Goal: Browse casually

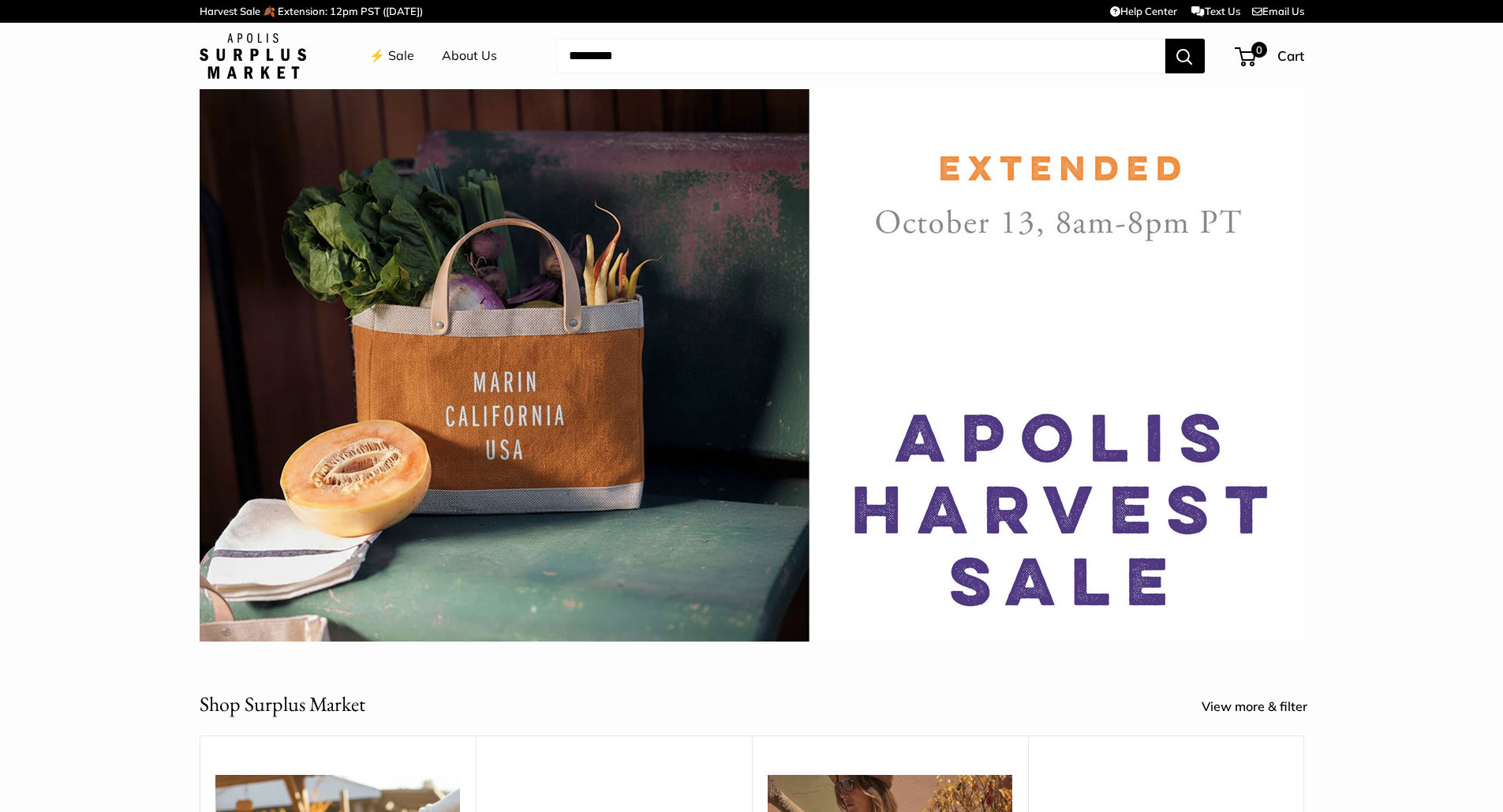
click at [1041, 177] on img at bounding box center [751, 365] width 1104 height 552
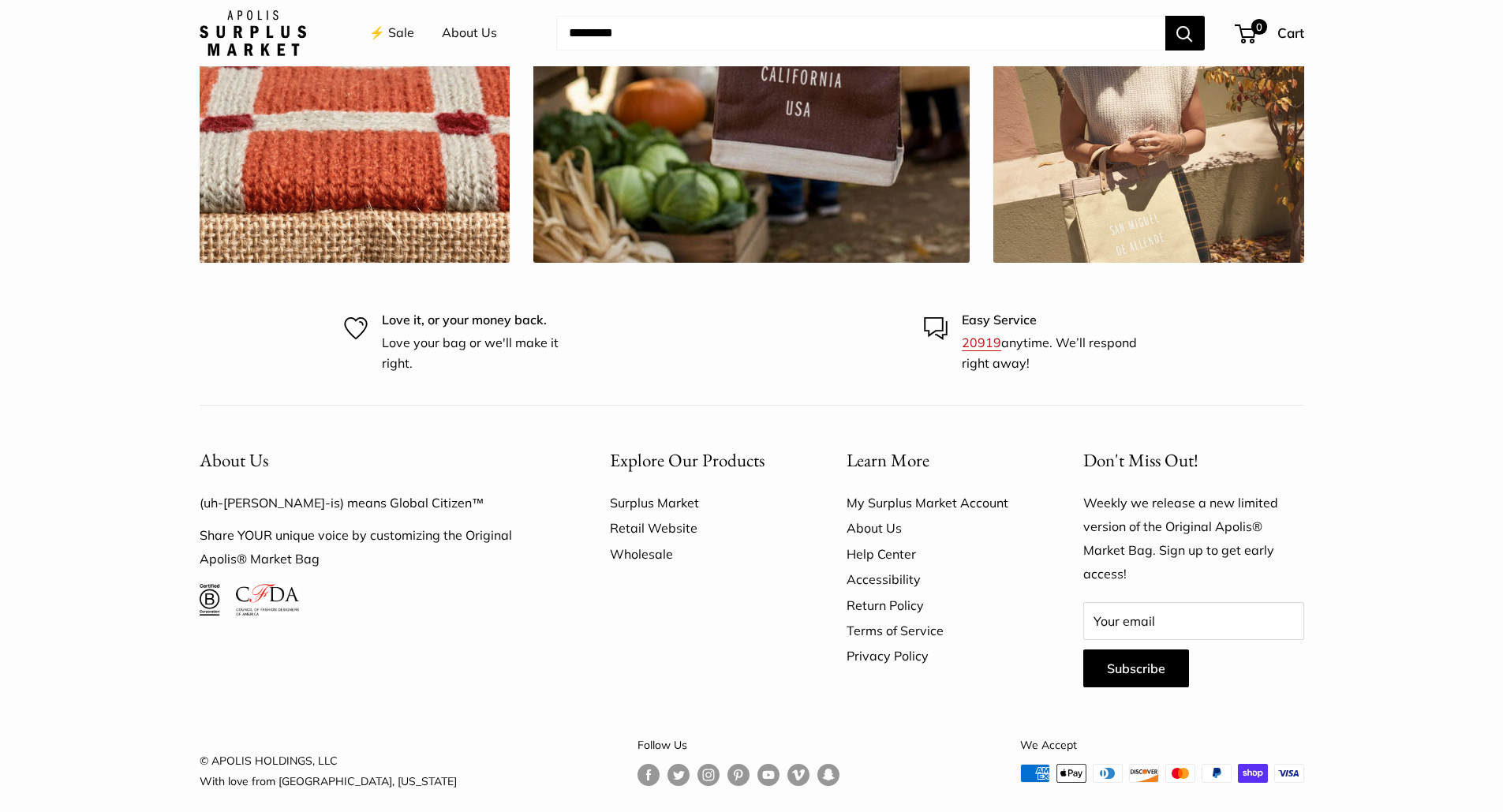
scroll to position [4470, 0]
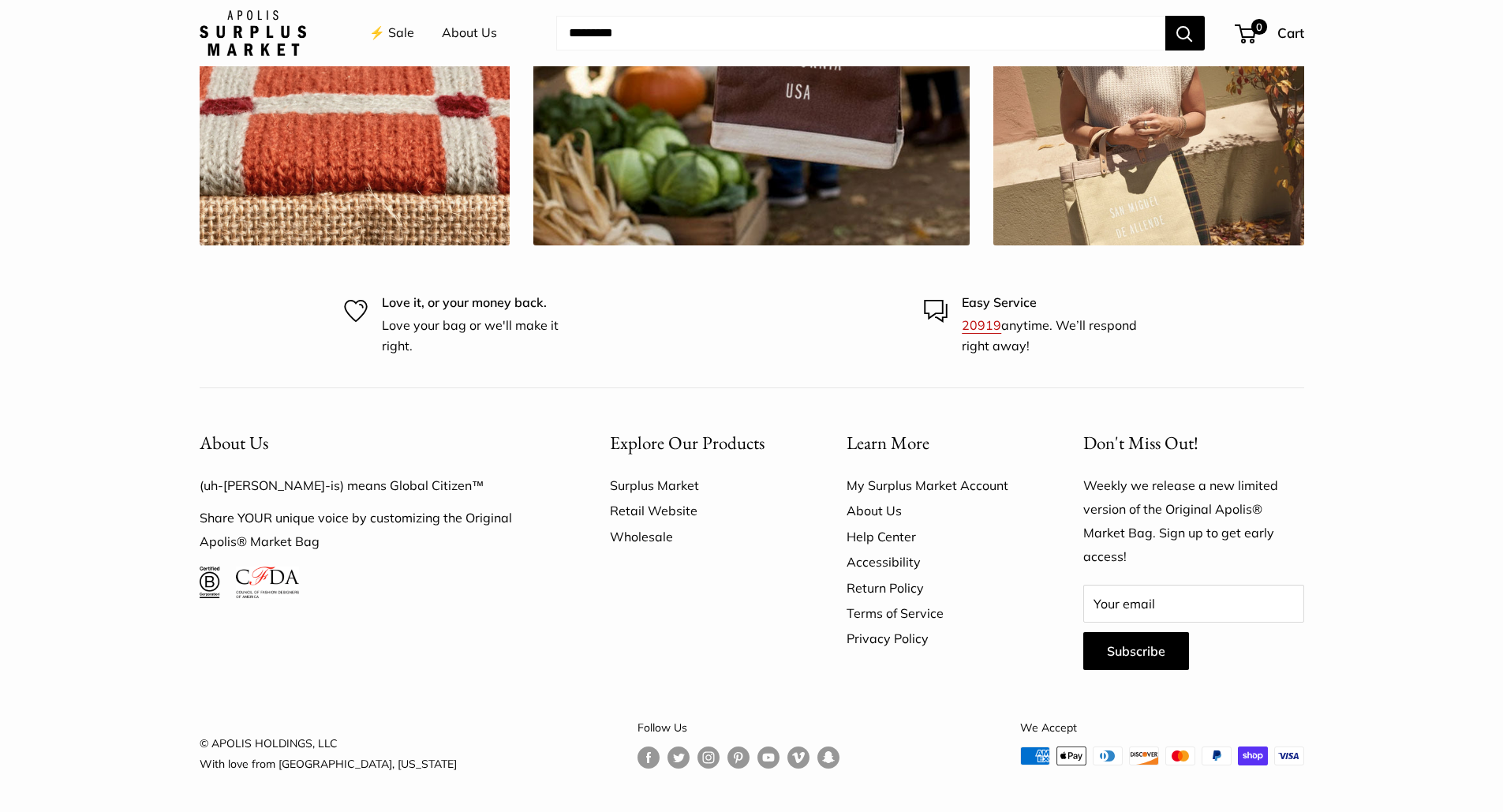
click at [673, 488] on link "Surplus Market" at bounding box center [701, 485] width 181 height 25
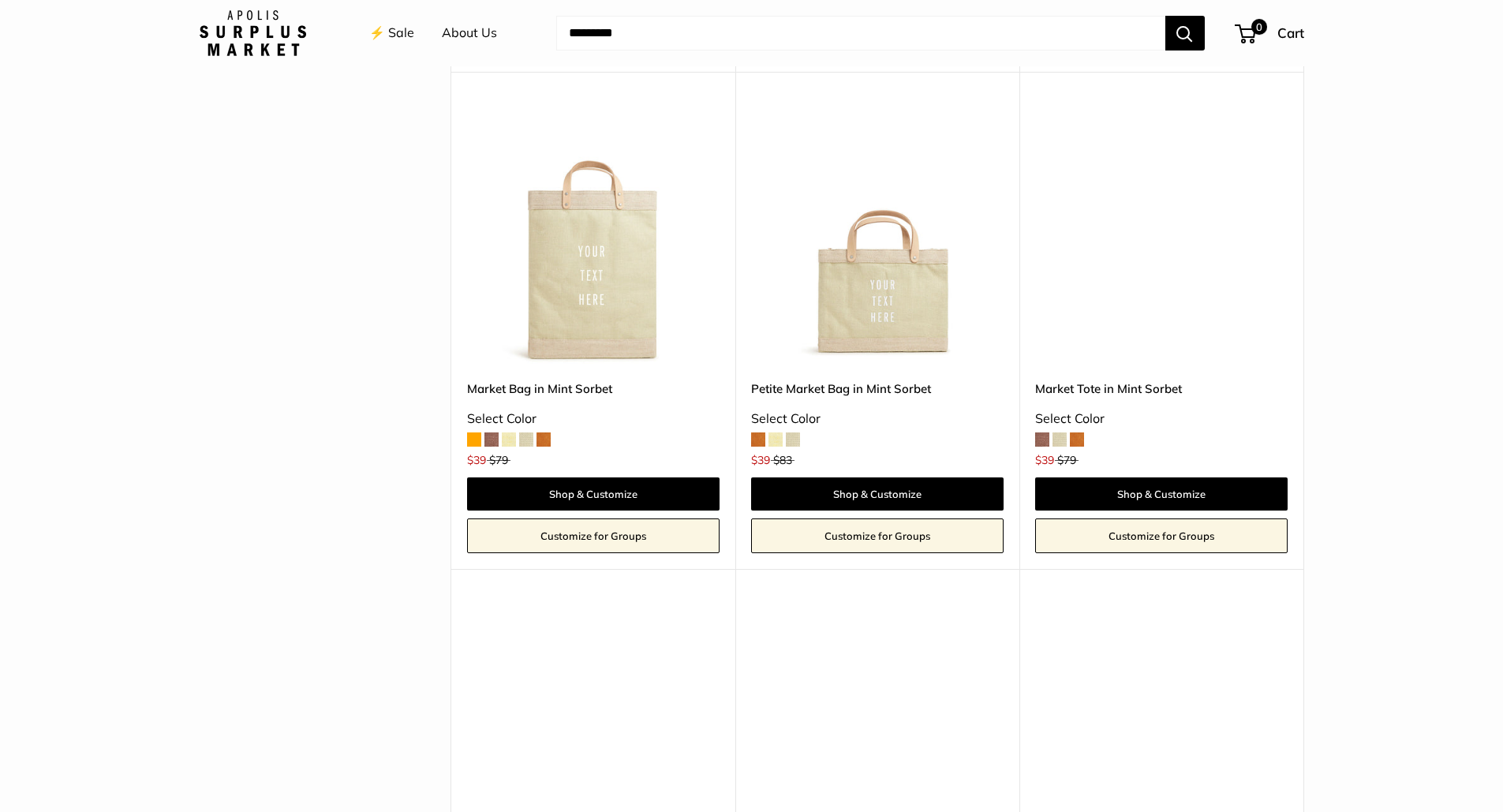
scroll to position [928, 0]
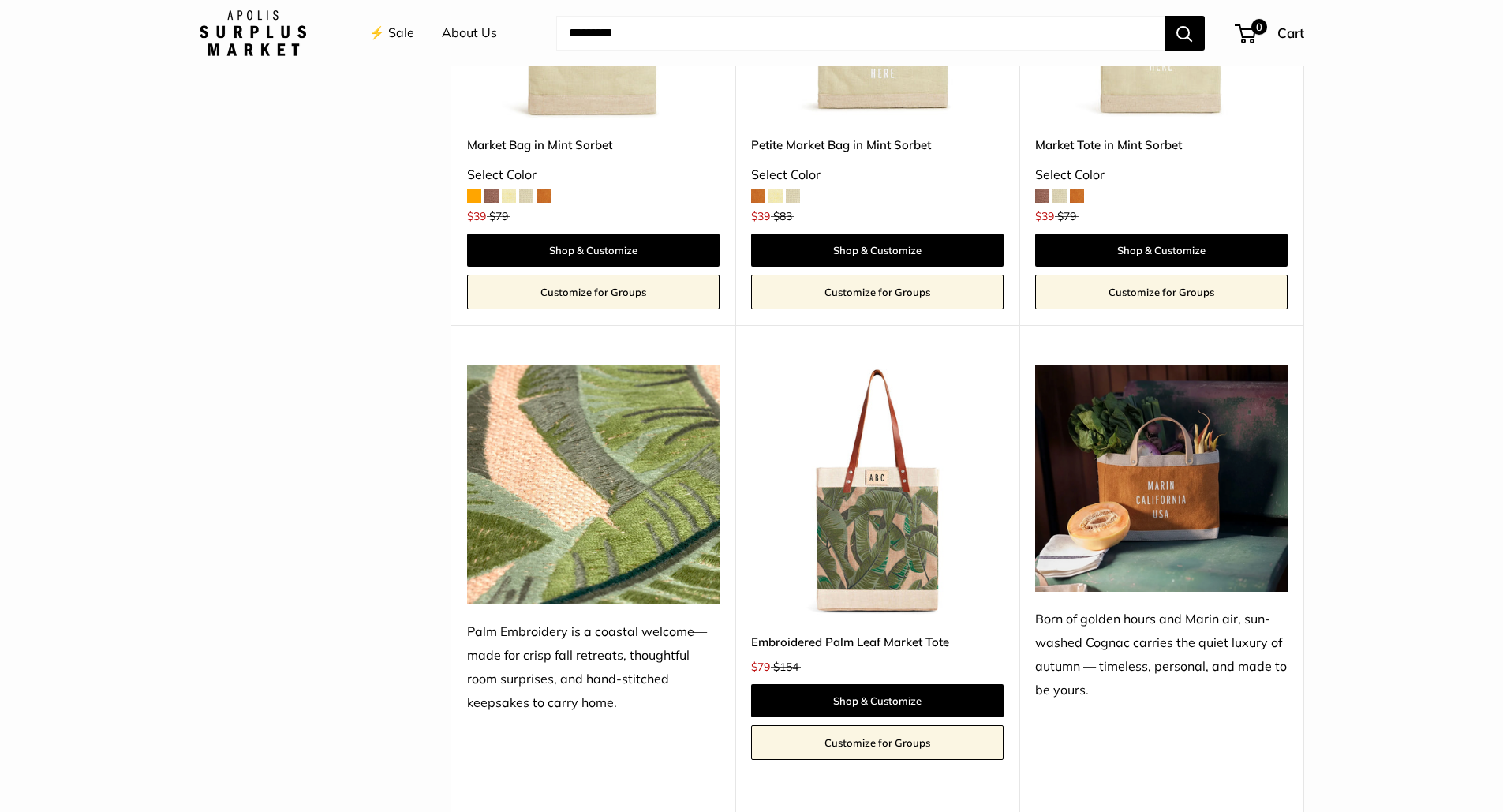
click at [527, 199] on span at bounding box center [527, 196] width 14 height 14
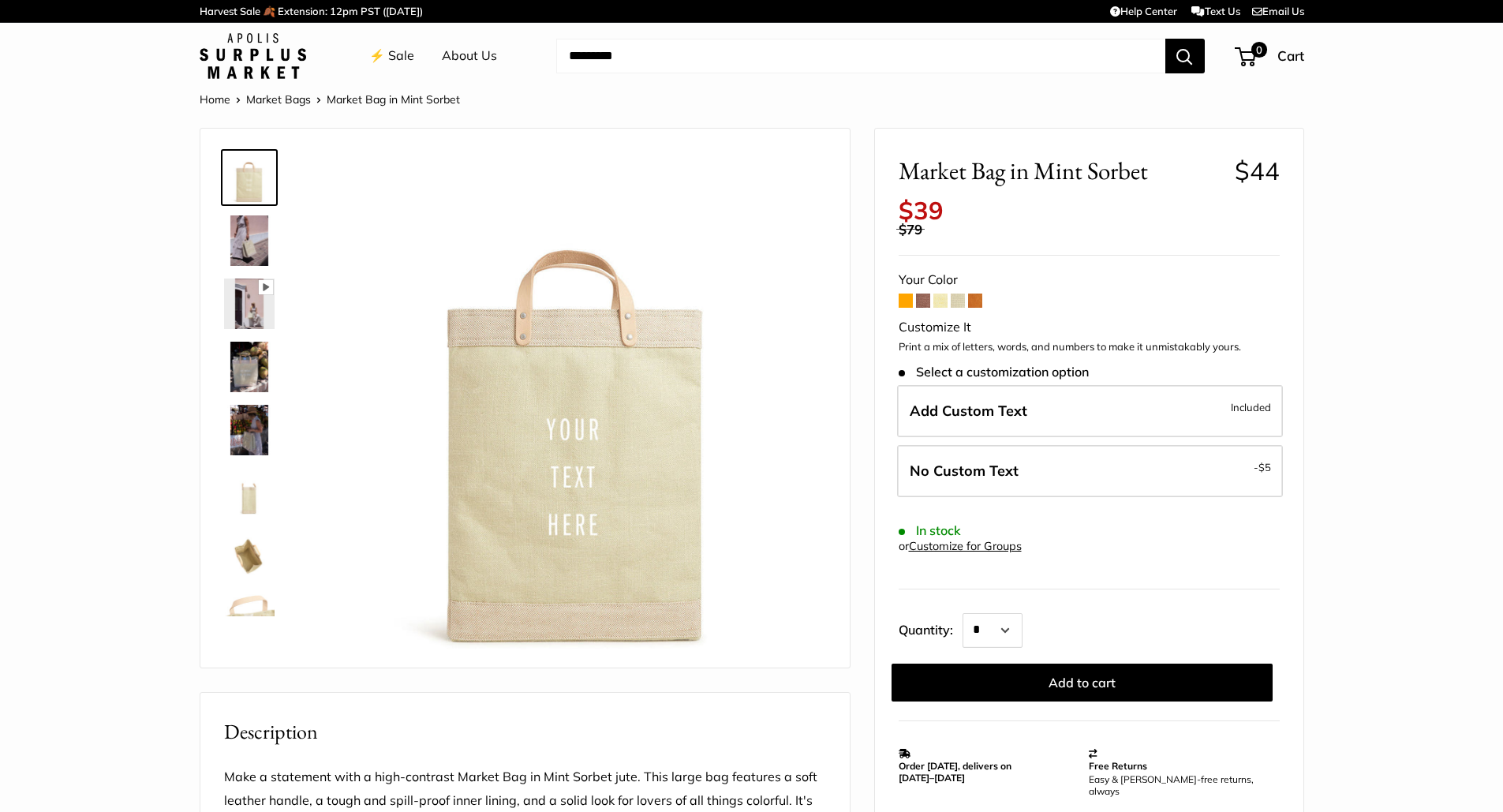
click at [250, 246] on img at bounding box center [250, 241] width 50 height 50
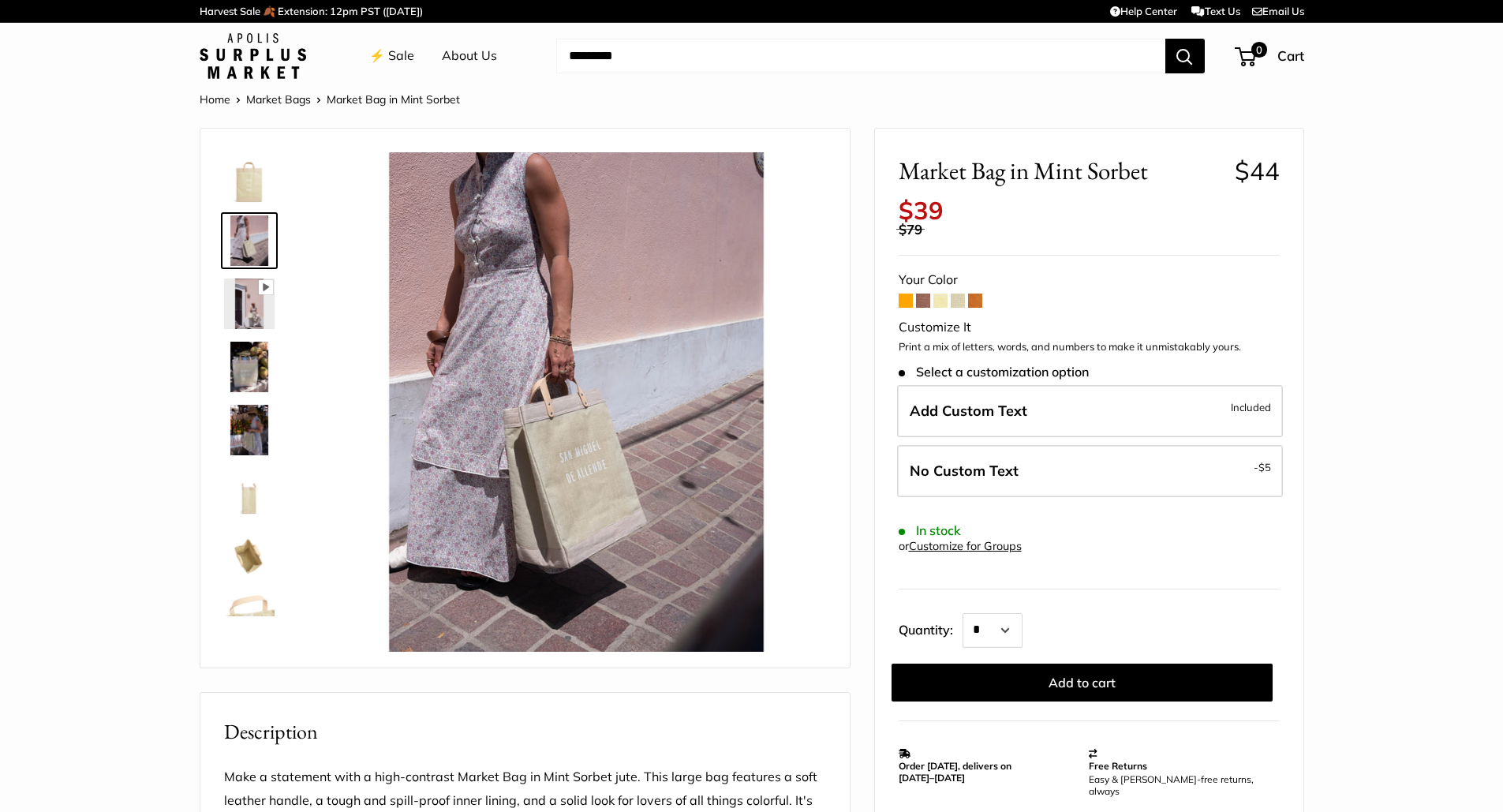
click at [924, 302] on span at bounding box center [923, 301] width 14 height 14
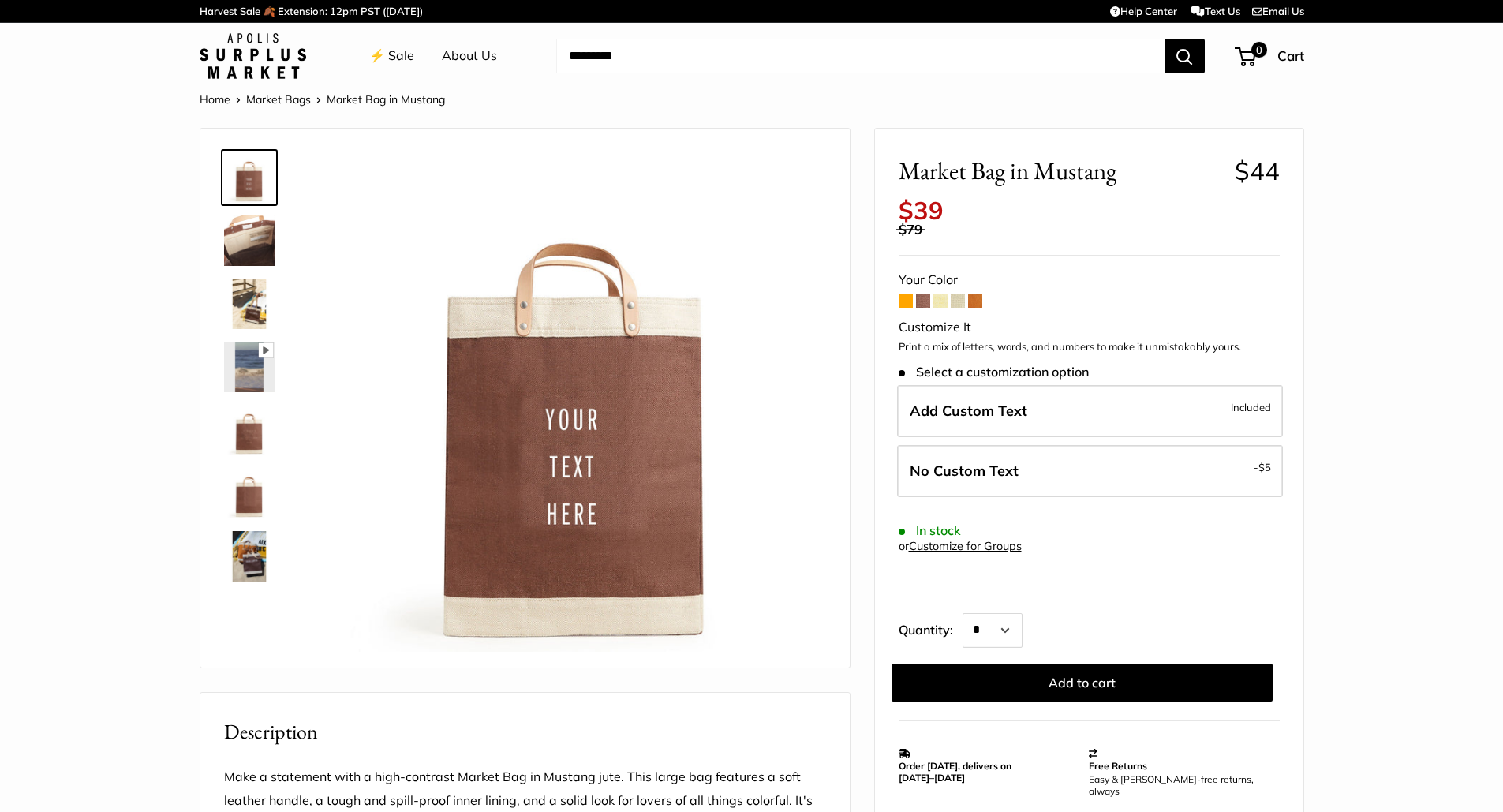
click at [976, 305] on span at bounding box center [976, 301] width 14 height 14
